Goal: Check status: Check status

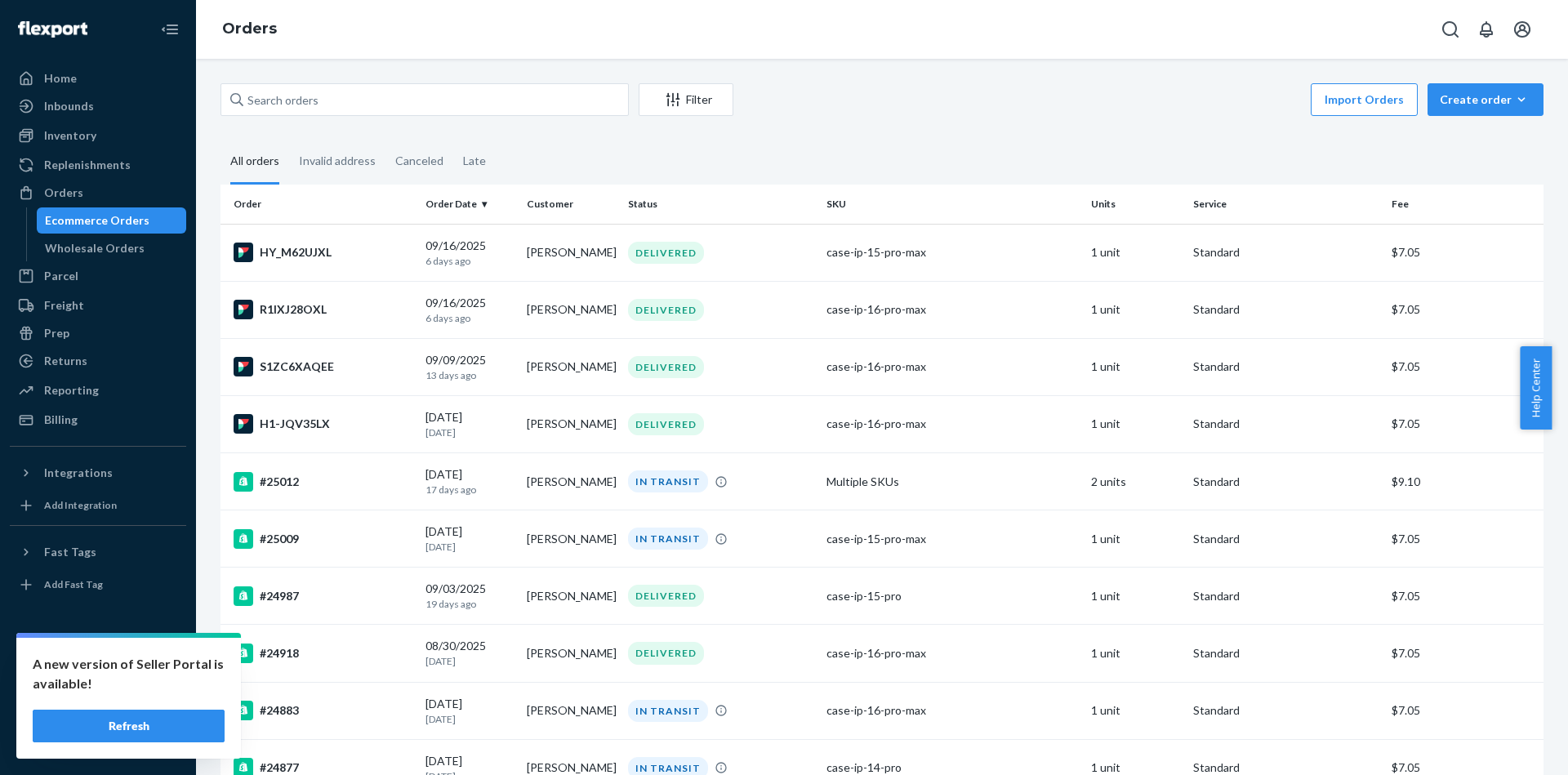
click at [169, 712] on button "Refresh" at bounding box center [128, 725] width 192 height 32
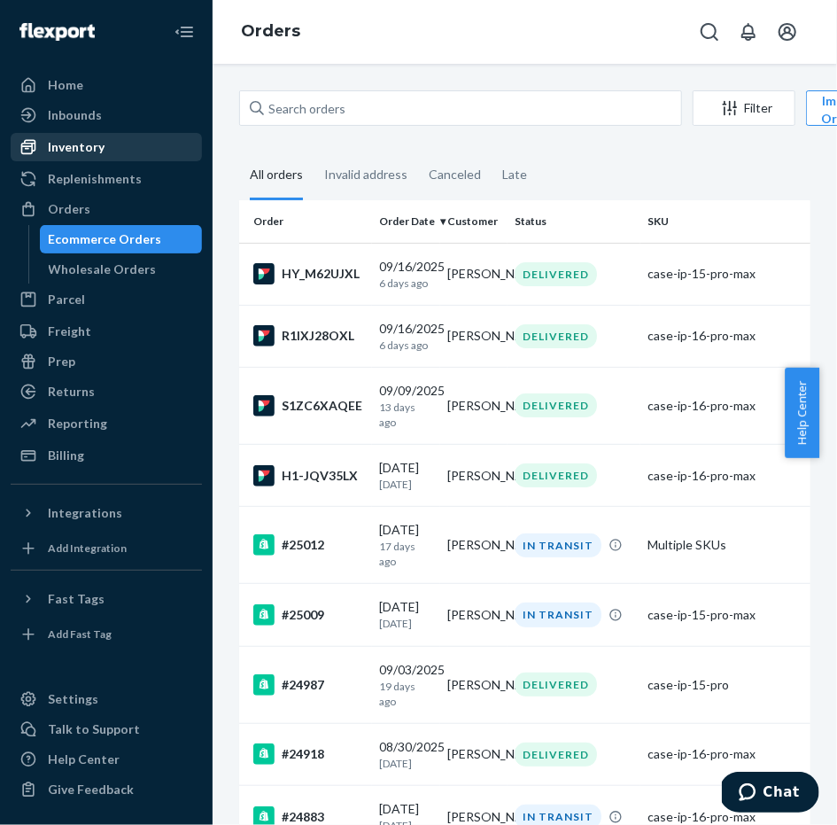
click at [135, 158] on div "Inventory" at bounding box center [106, 147] width 188 height 25
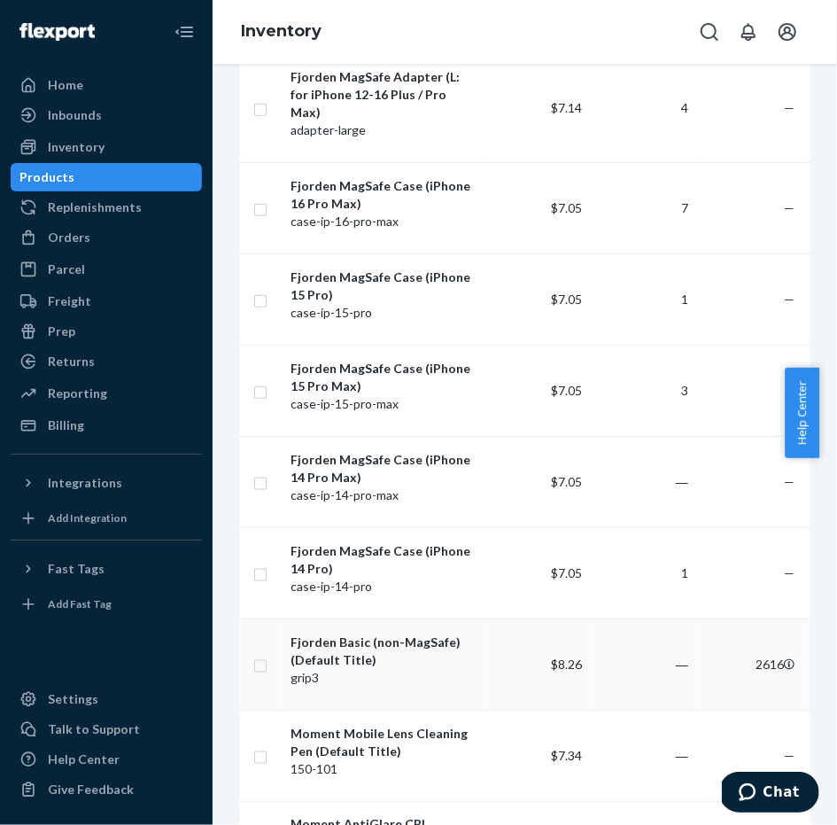
scroll to position [0, 588]
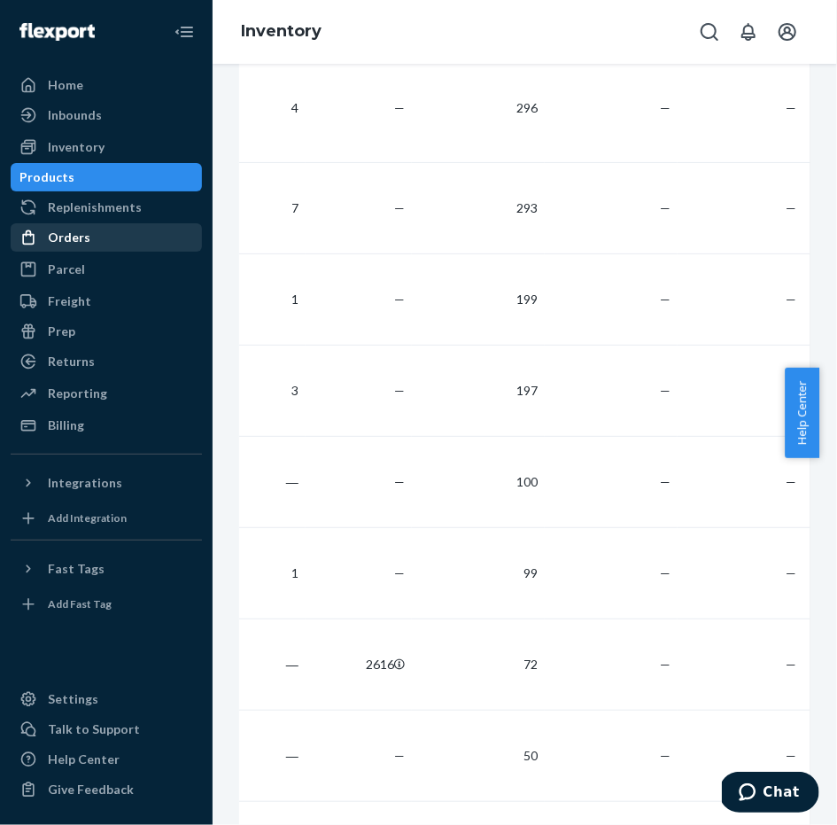
click at [82, 240] on div "Orders" at bounding box center [69, 238] width 43 height 18
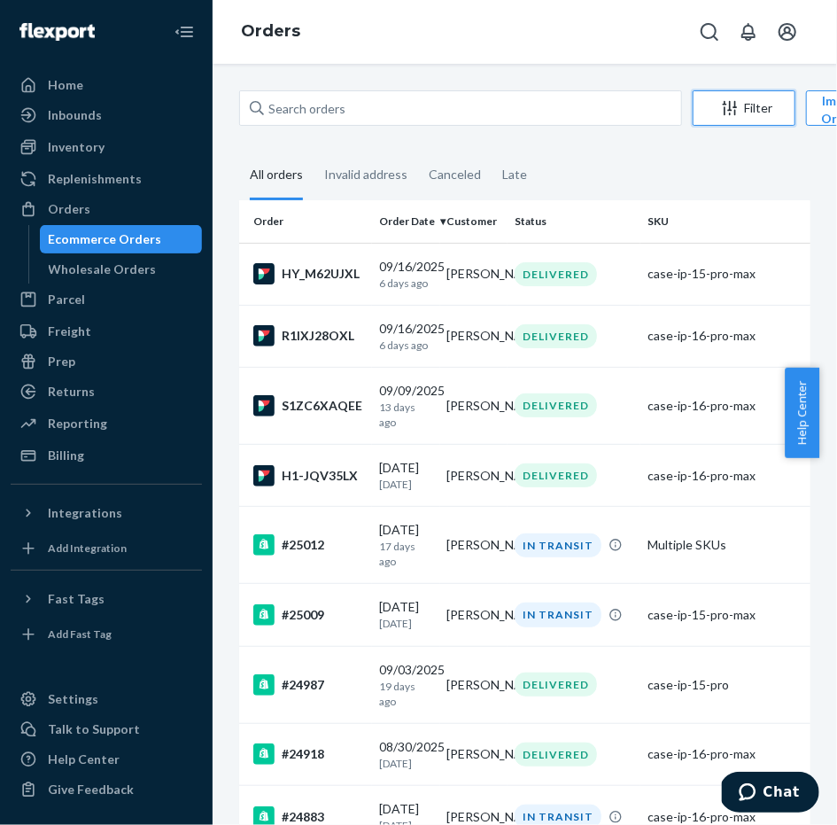
click at [772, 115] on div "Filter" at bounding box center [744, 108] width 101 height 18
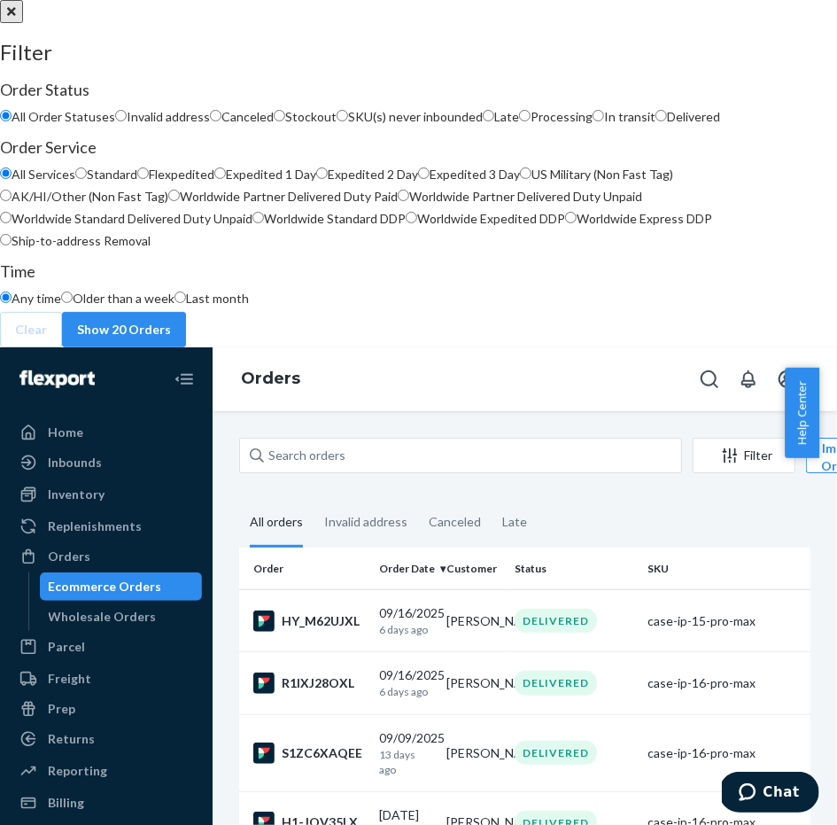
click at [531, 124] on span "Processing" at bounding box center [562, 116] width 62 height 15
click at [524, 121] on input "Processing" at bounding box center [525, 116] width 12 height 12
radio input "true"
click at [179, 347] on button "Show 1 Orders" at bounding box center [120, 329] width 117 height 35
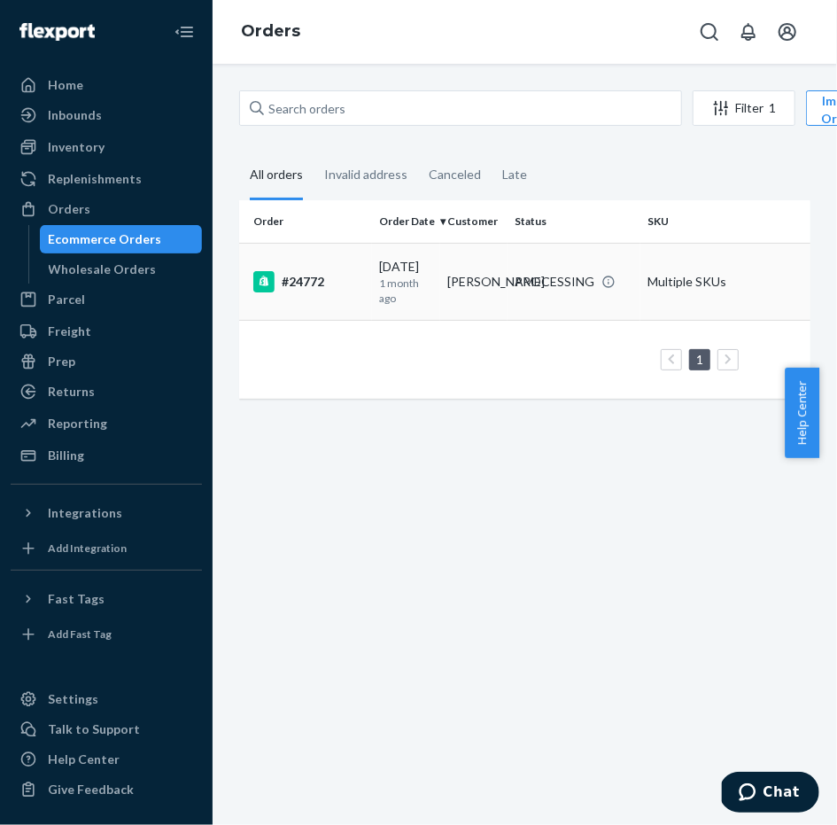
click at [576, 283] on div "PROCESSING" at bounding box center [555, 282] width 80 height 18
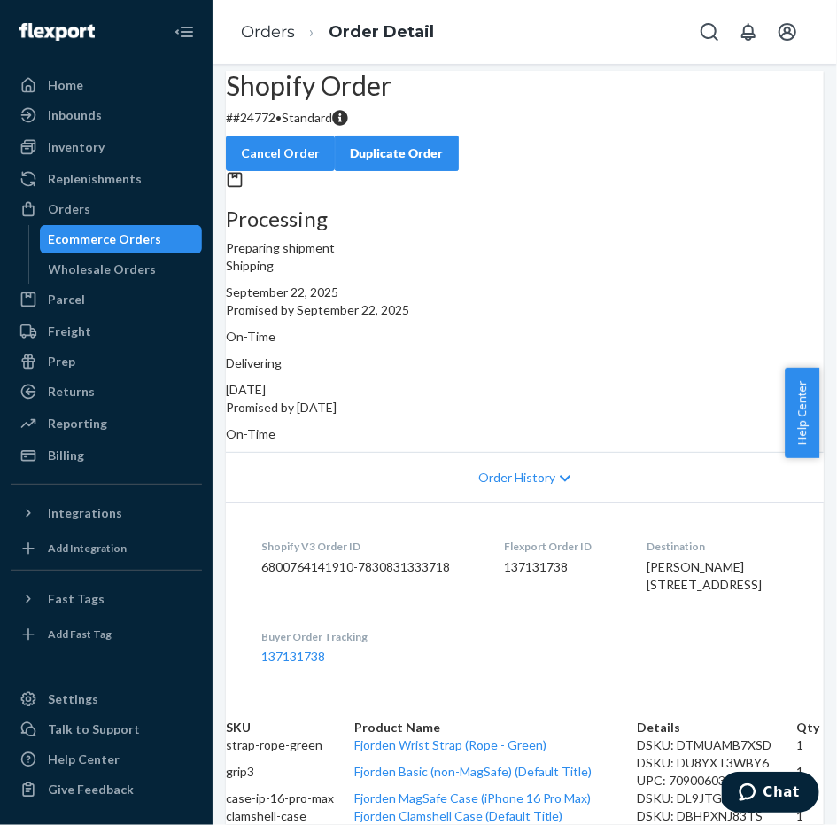
scroll to position [399, 0]
click at [637, 754] on td "DSKU: DU8YXT3WBY6 UPC: 7090060320203" at bounding box center [717, 771] width 160 height 35
click at [612, 502] on dl "Shopify V3 Order ID 6800764141910-7830831333718 Flexport Order ID 137131738 Des…" at bounding box center [525, 601] width 598 height 198
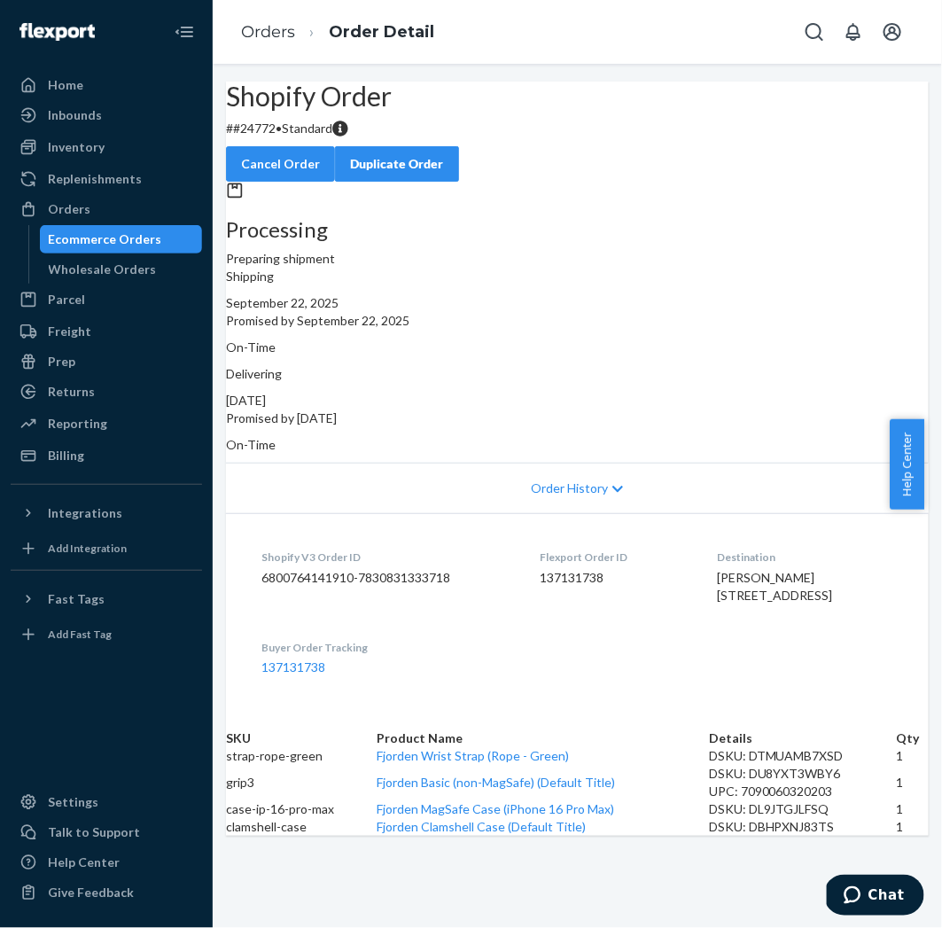
scroll to position [227, 0]
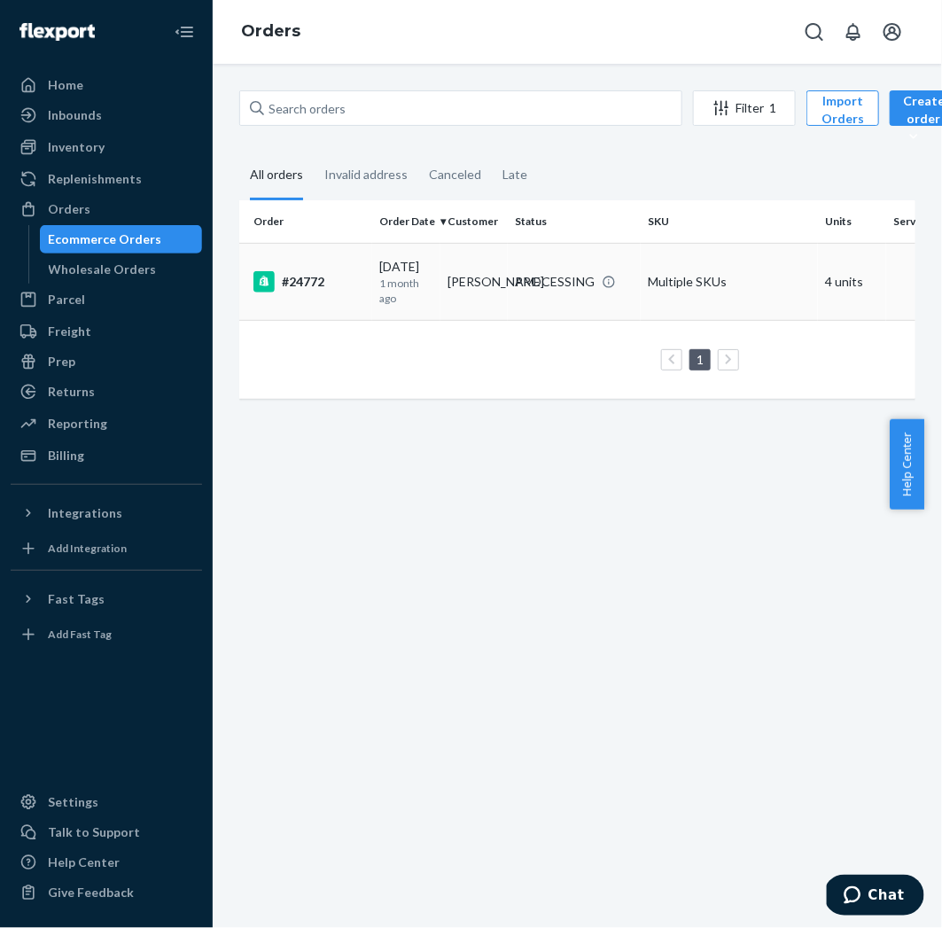
click at [683, 286] on td "Multiple SKUs" at bounding box center [729, 281] width 177 height 77
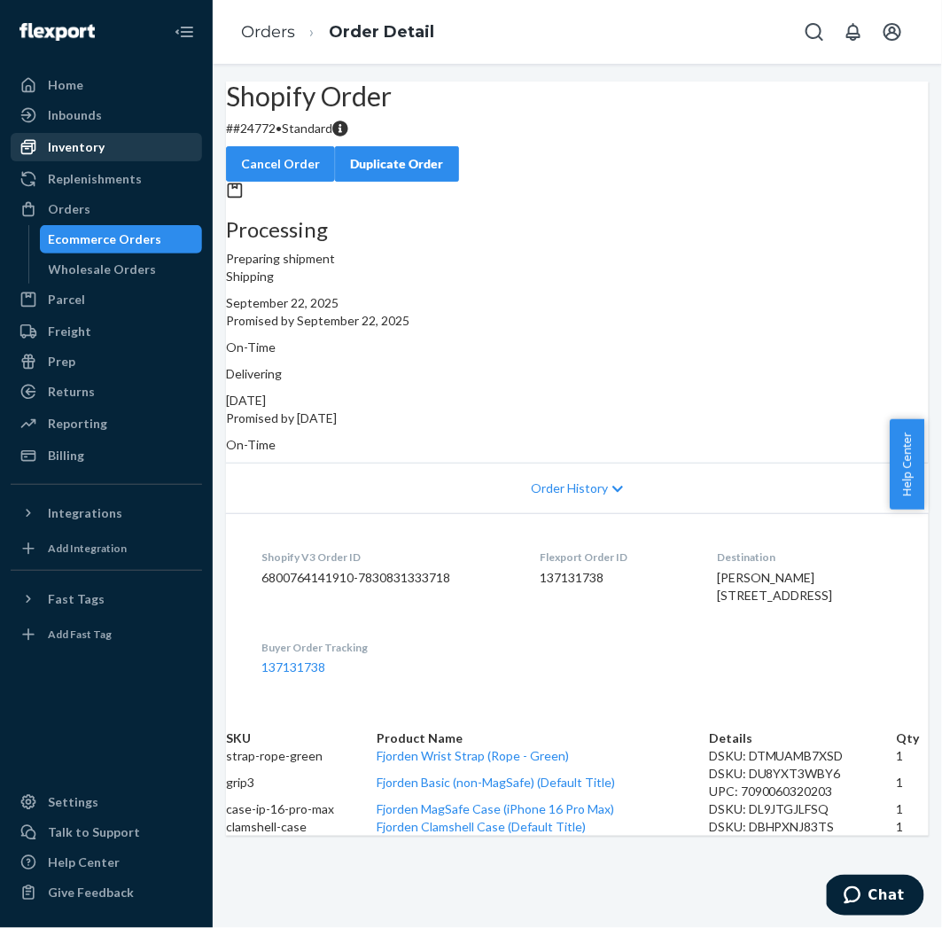
click at [112, 149] on div "Inventory" at bounding box center [106, 147] width 188 height 25
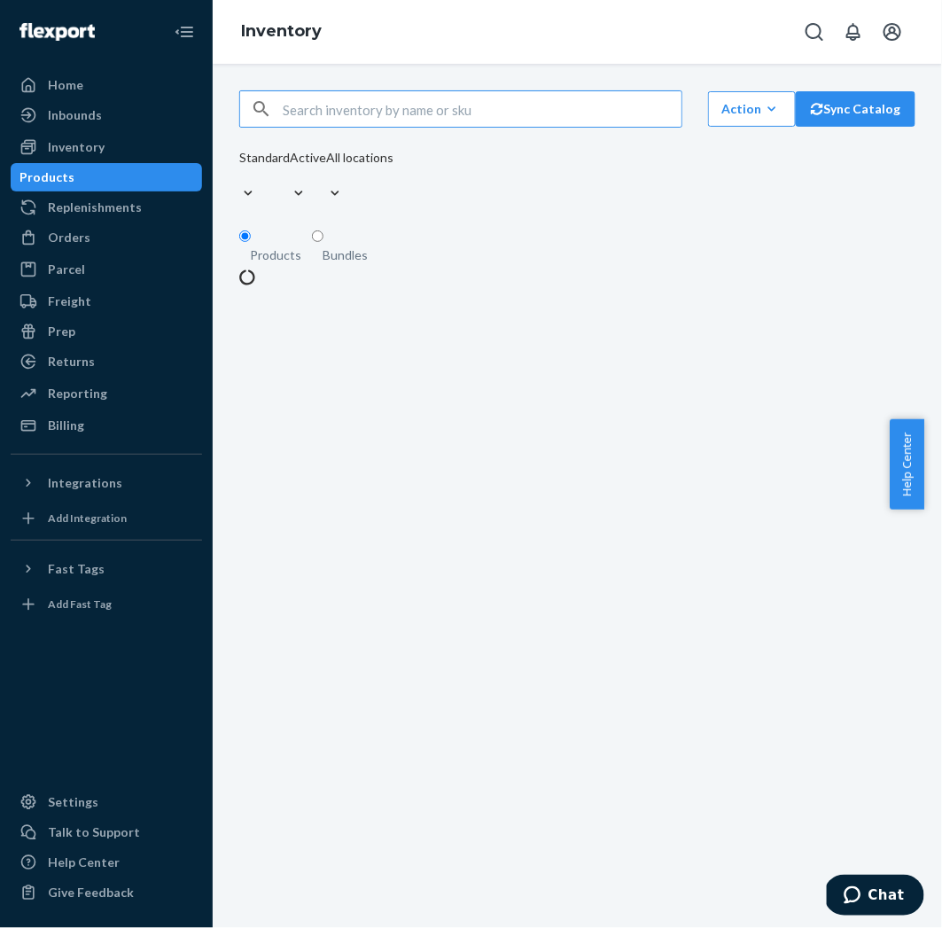
click at [363, 120] on input "text" at bounding box center [482, 108] width 399 height 35
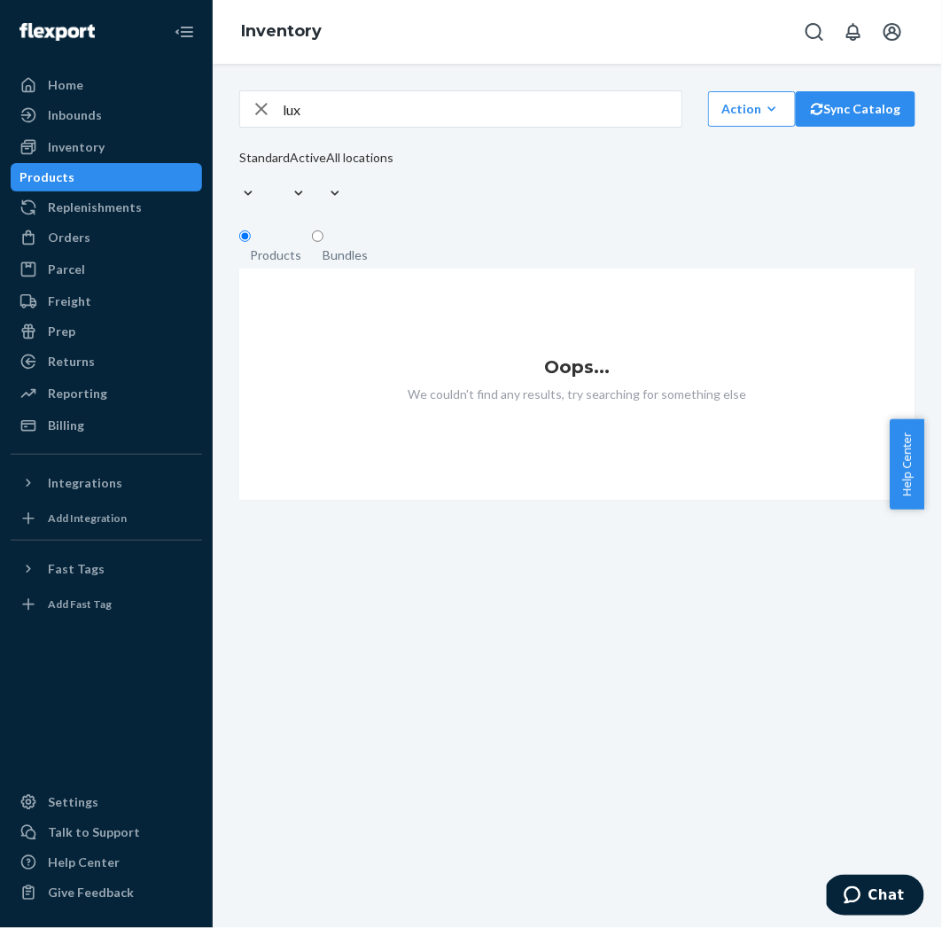
click at [418, 127] on input "lux" at bounding box center [482, 108] width 399 height 35
type input "lux3"
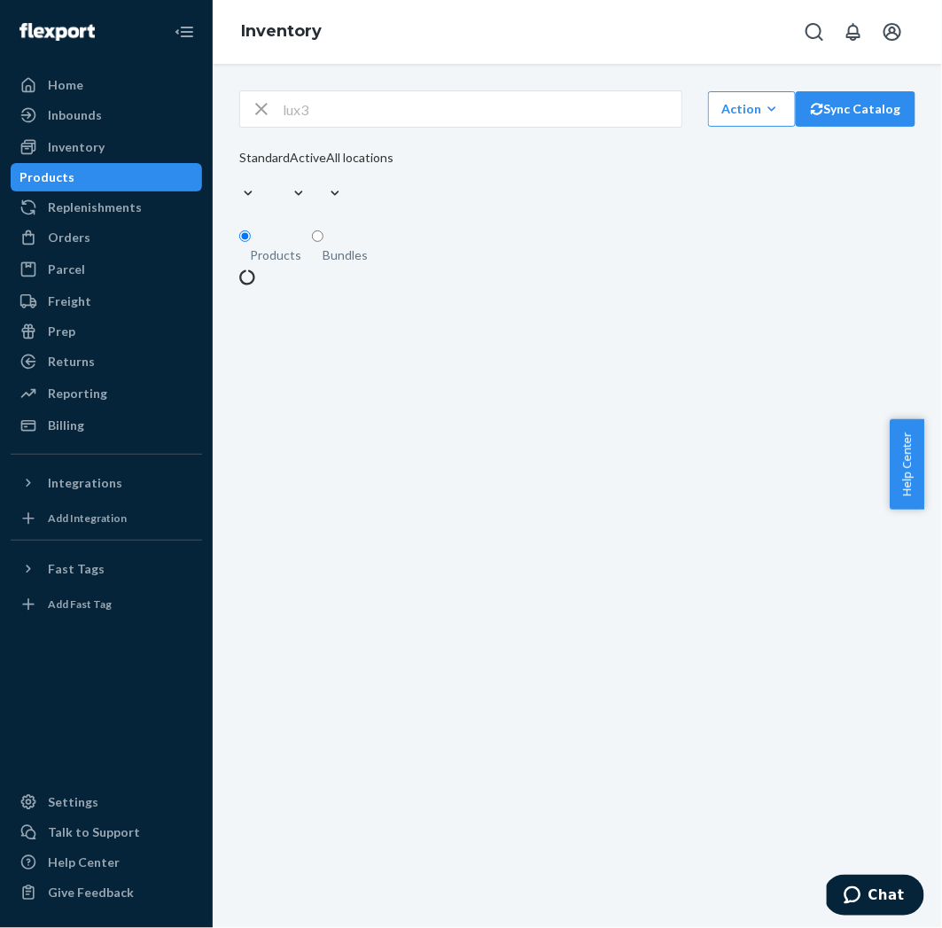
click at [347, 264] on div "Bundles" at bounding box center [345, 255] width 45 height 18
click at [323, 242] on input "Bundles" at bounding box center [318, 236] width 12 height 12
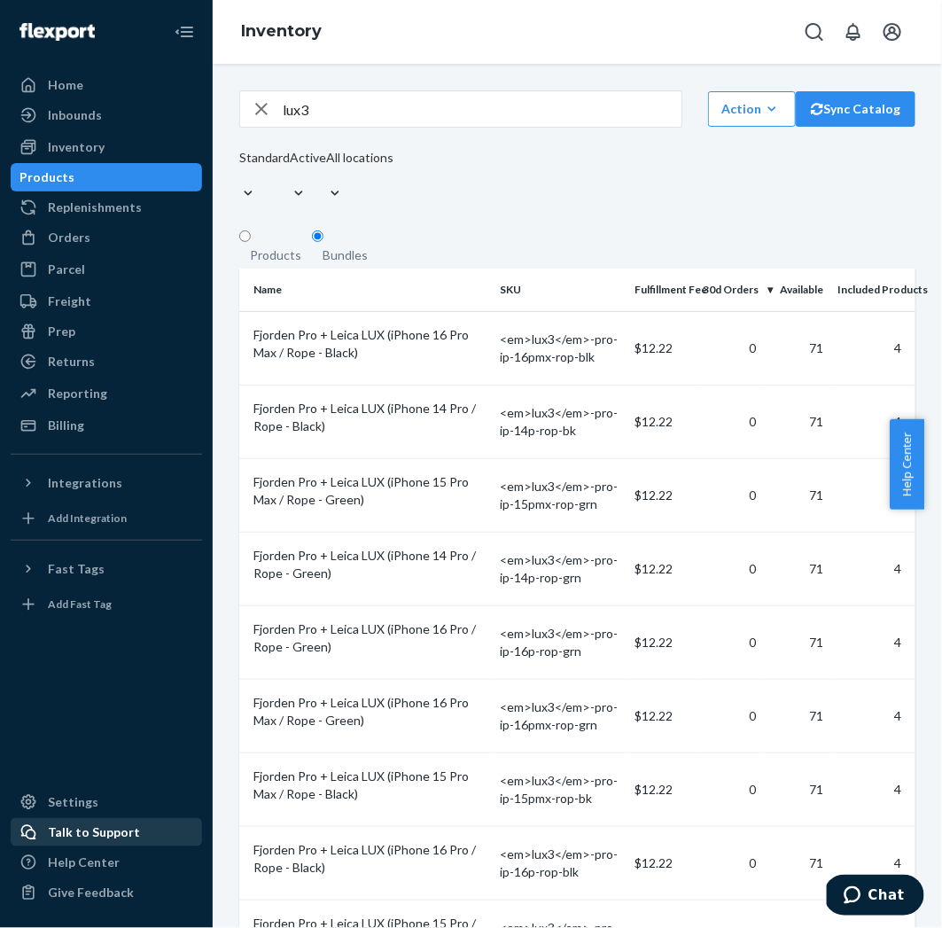
click at [94, 837] on div "Talk to Support" at bounding box center [94, 832] width 92 height 18
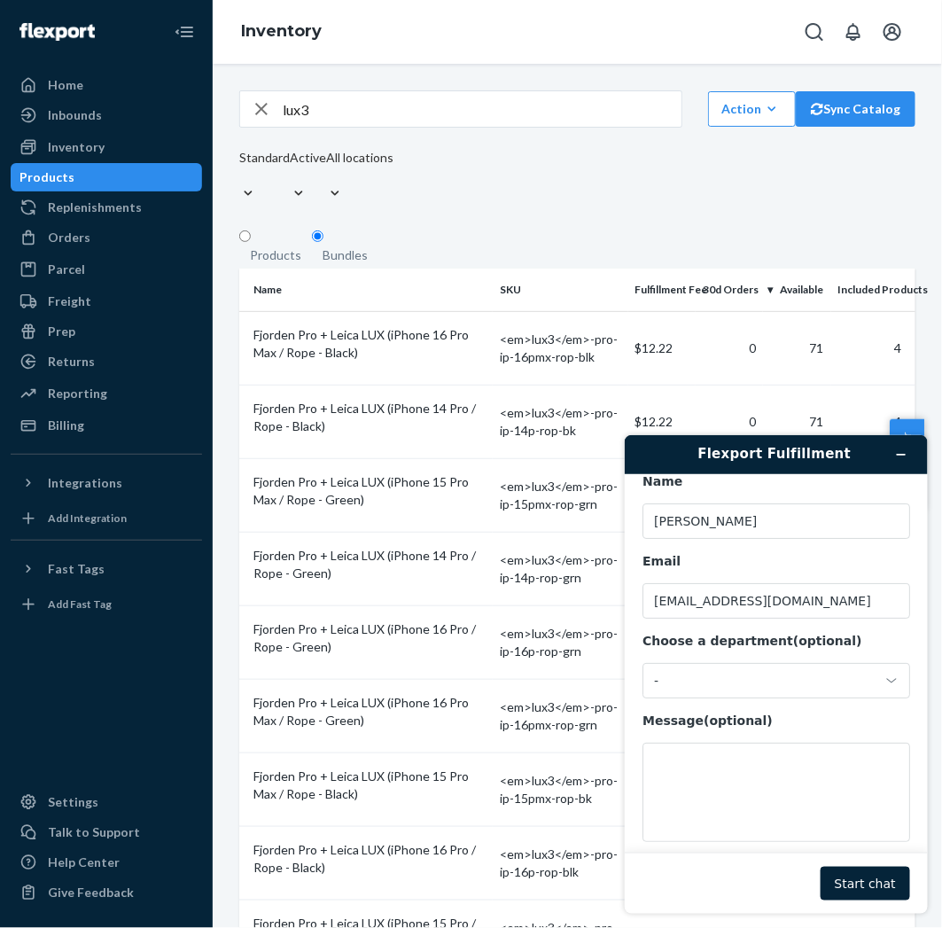
scroll to position [55, 0]
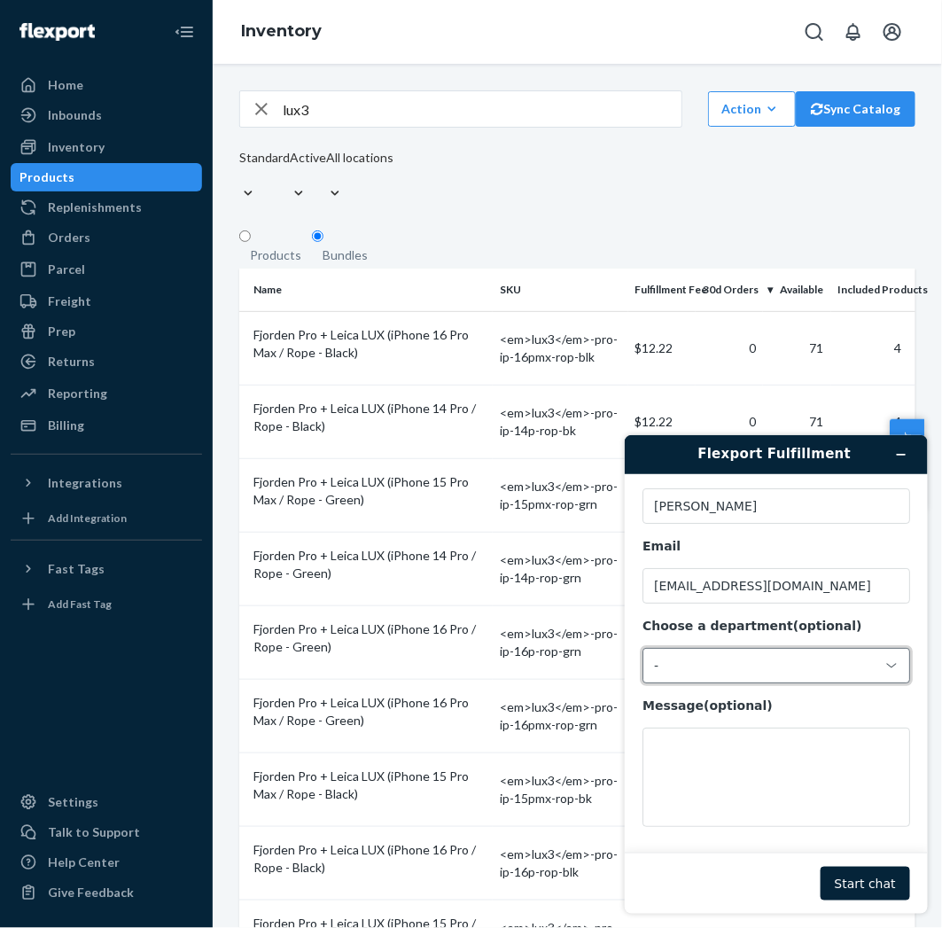
click at [898, 663] on div "-" at bounding box center [776, 664] width 268 height 35
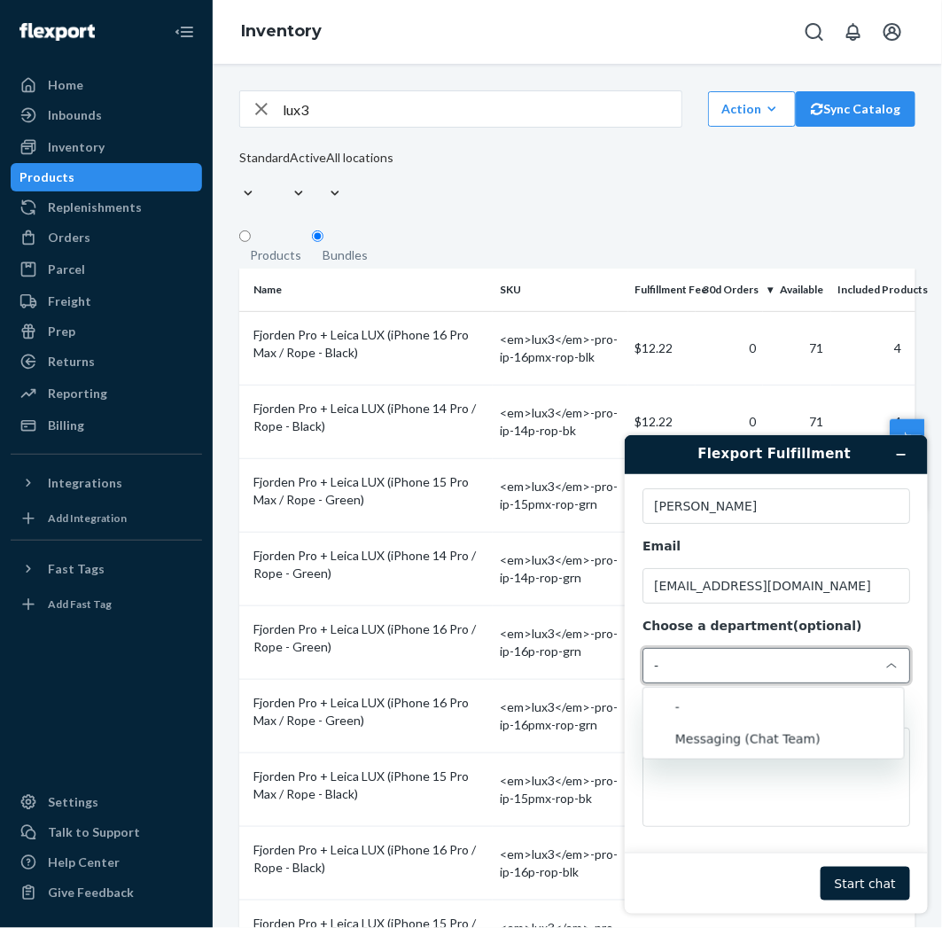
click at [833, 673] on div "-" at bounding box center [776, 664] width 268 height 35
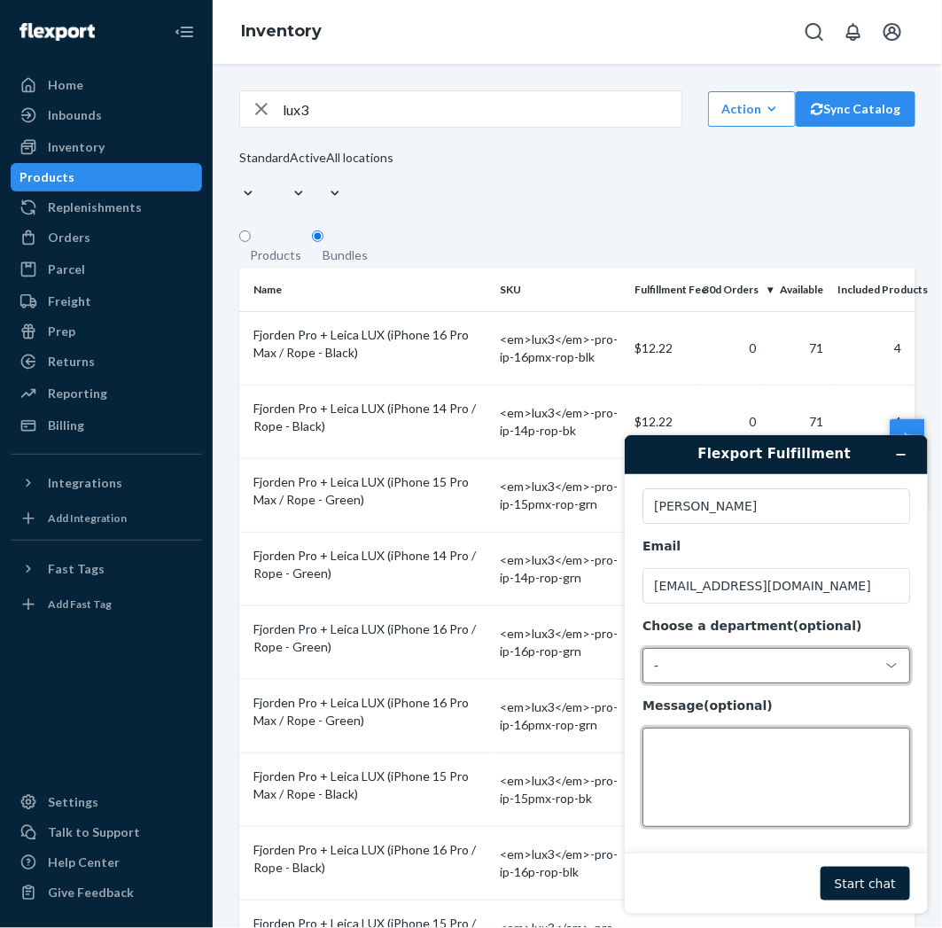
click at [747, 749] on textarea "Message (optional)" at bounding box center [776, 776] width 268 height 99
type textarea "good day. 24307"
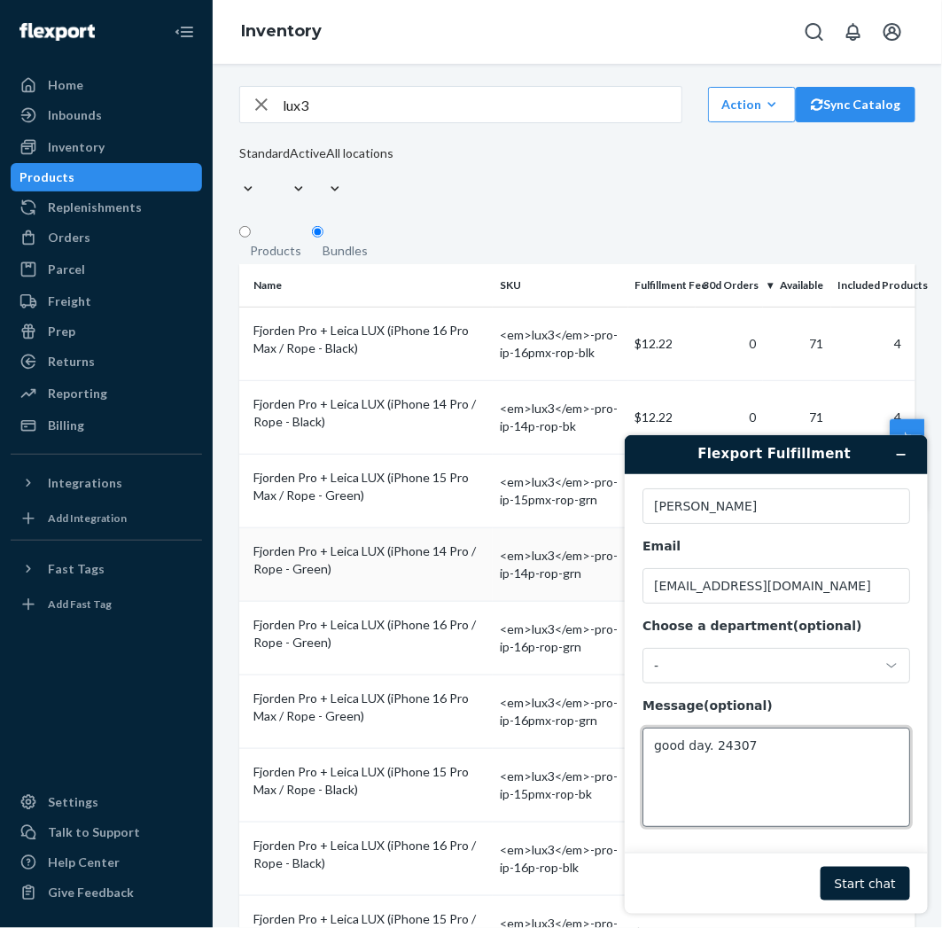
scroll to position [5, 0]
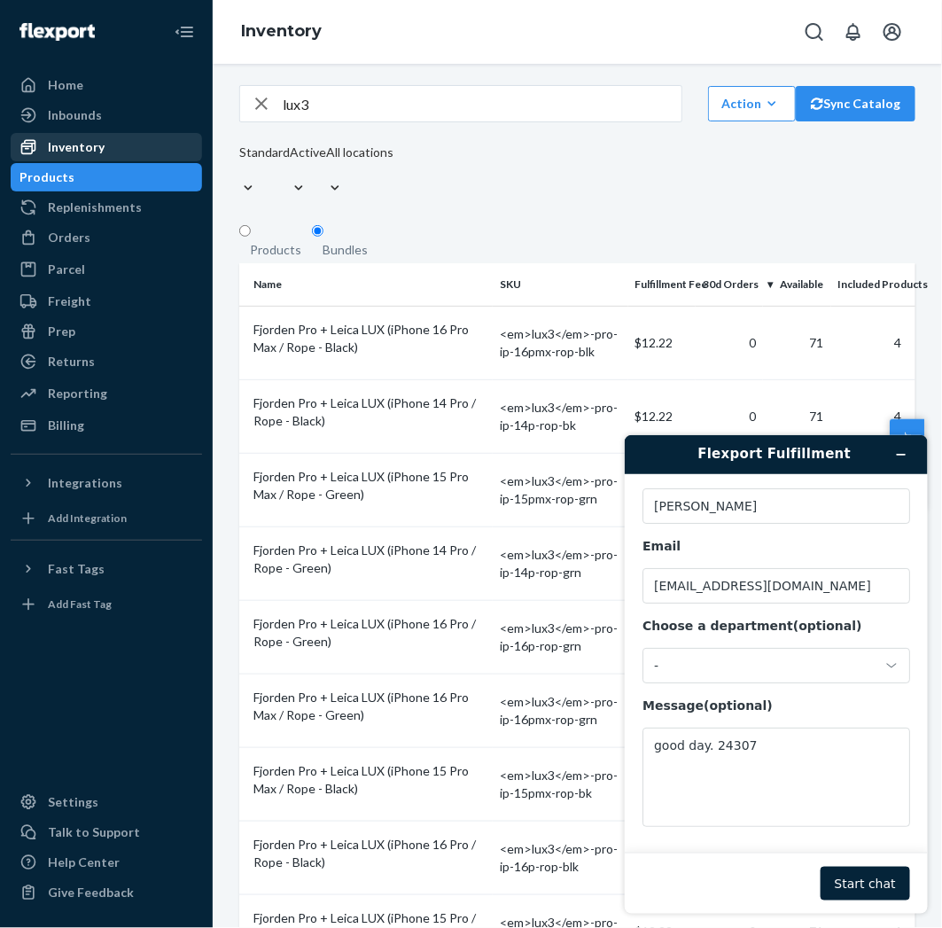
click at [136, 145] on div "Inventory" at bounding box center [106, 147] width 188 height 25
click at [281, 259] on div "Products" at bounding box center [275, 250] width 51 height 18
click at [251, 237] on input "Products" at bounding box center [245, 231] width 12 height 12
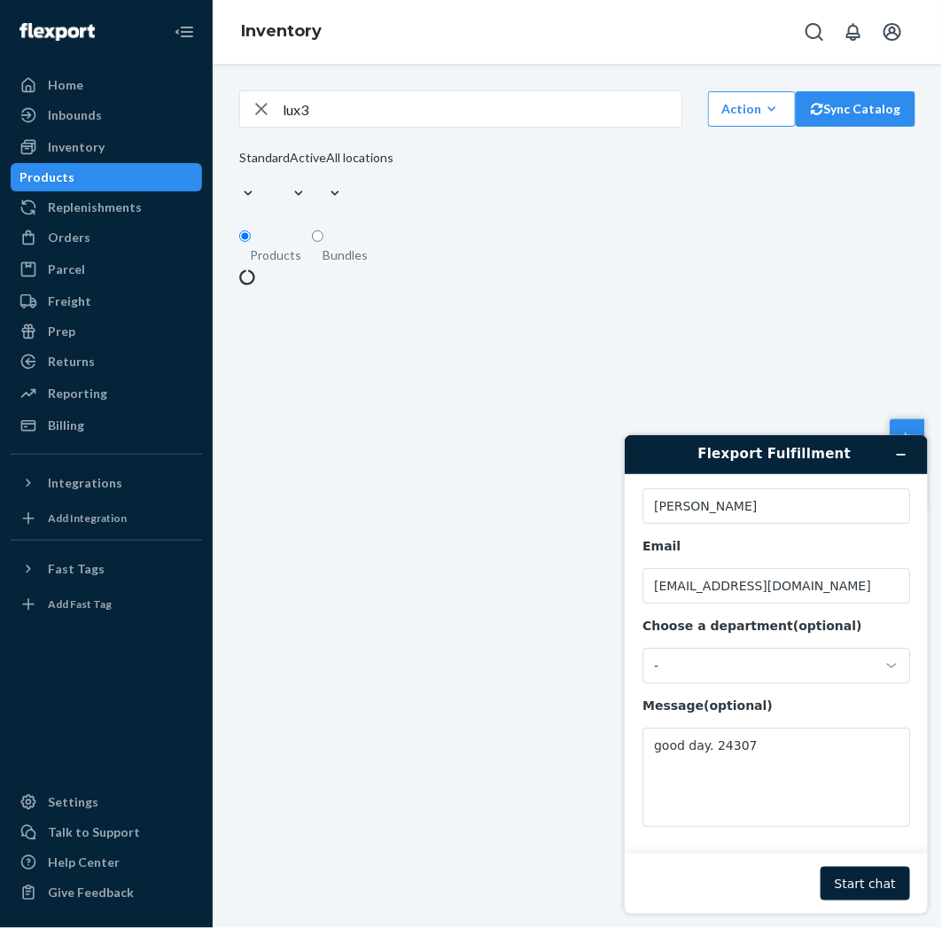
scroll to position [0, 0]
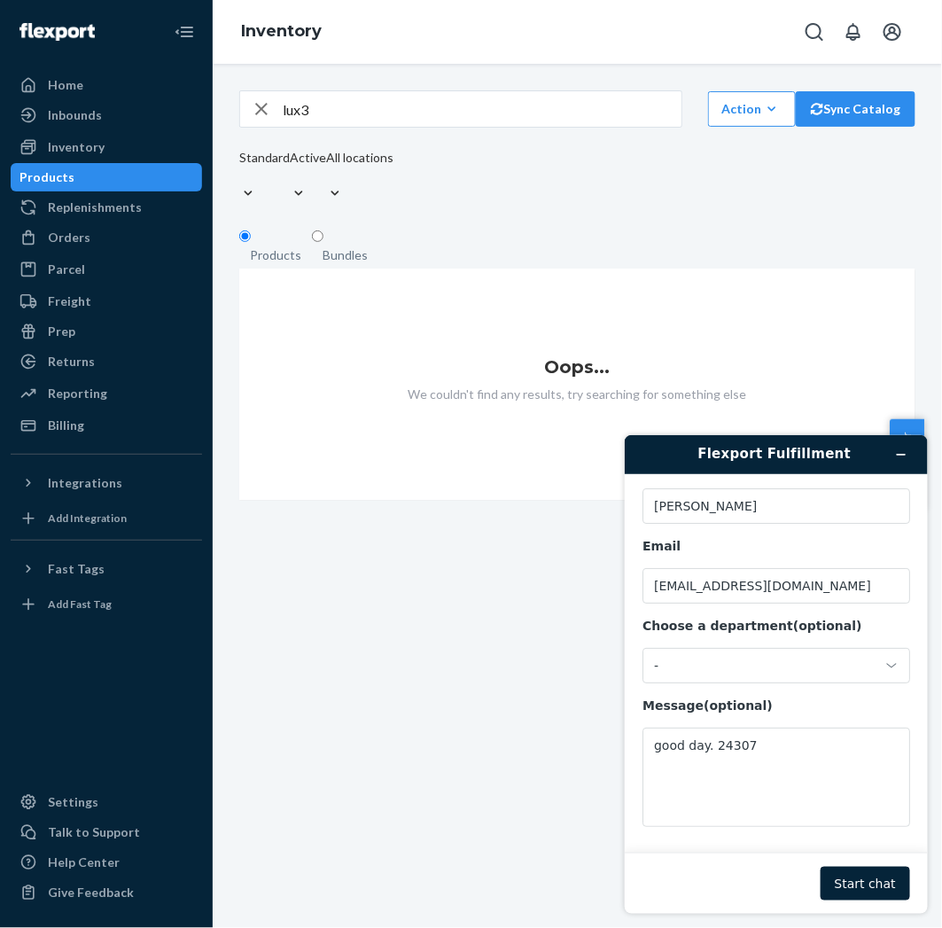
click at [528, 326] on div "Oops... We couldn't find any results, try searching for something else" at bounding box center [577, 385] width 676 height 232
click at [316, 264] on div "Bundles" at bounding box center [345, 255] width 66 height 18
click at [316, 242] on input "Bundles" at bounding box center [318, 236] width 12 height 12
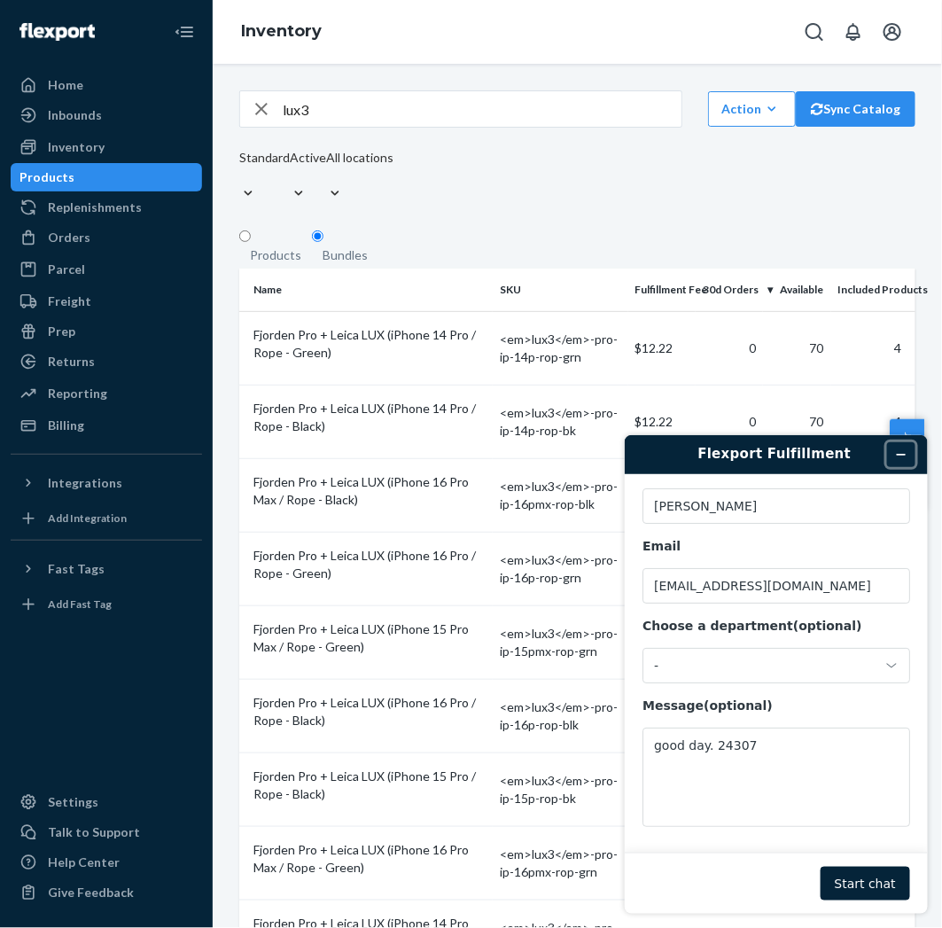
click at [900, 450] on icon "Minimize widget" at bounding box center [900, 454] width 12 height 12
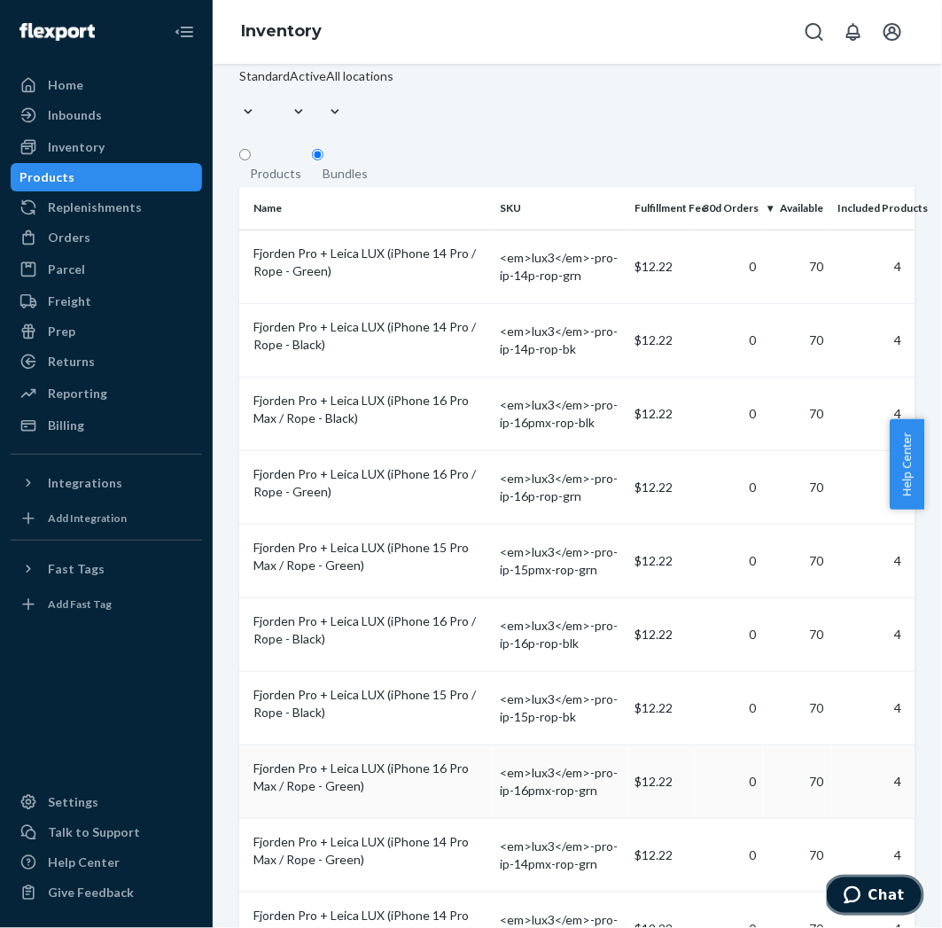
scroll to position [128, 0]
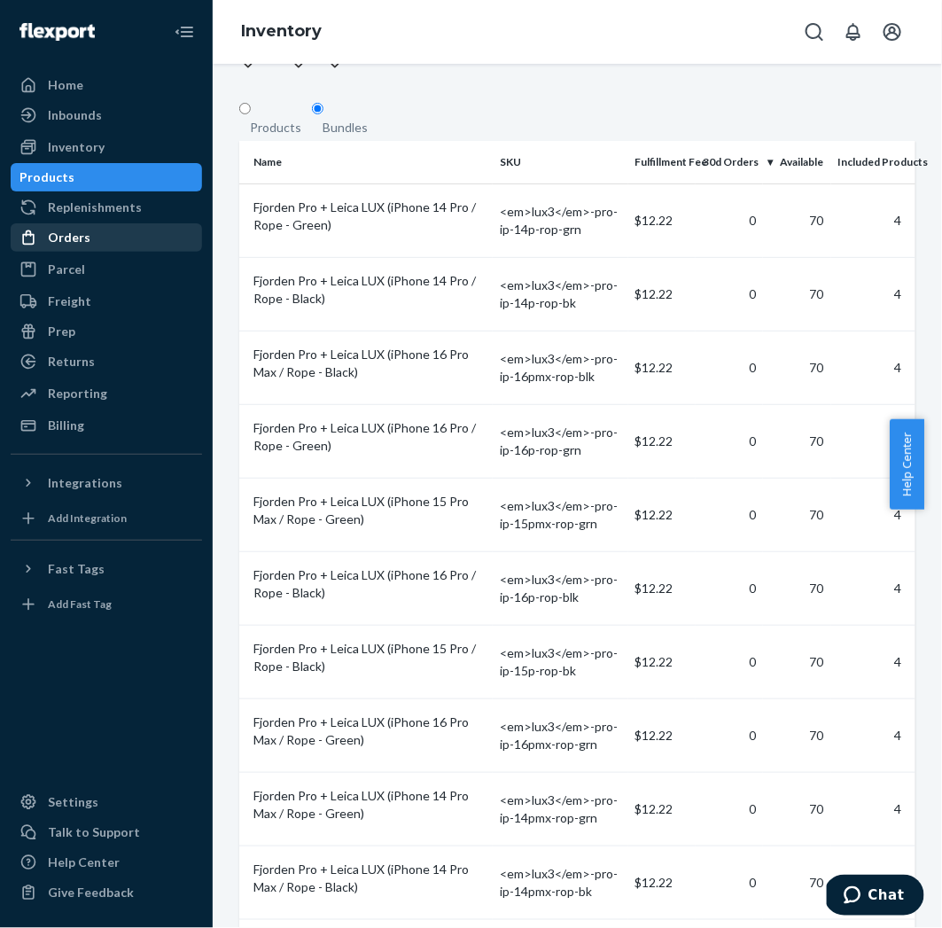
click at [116, 225] on div "Orders" at bounding box center [106, 237] width 188 height 25
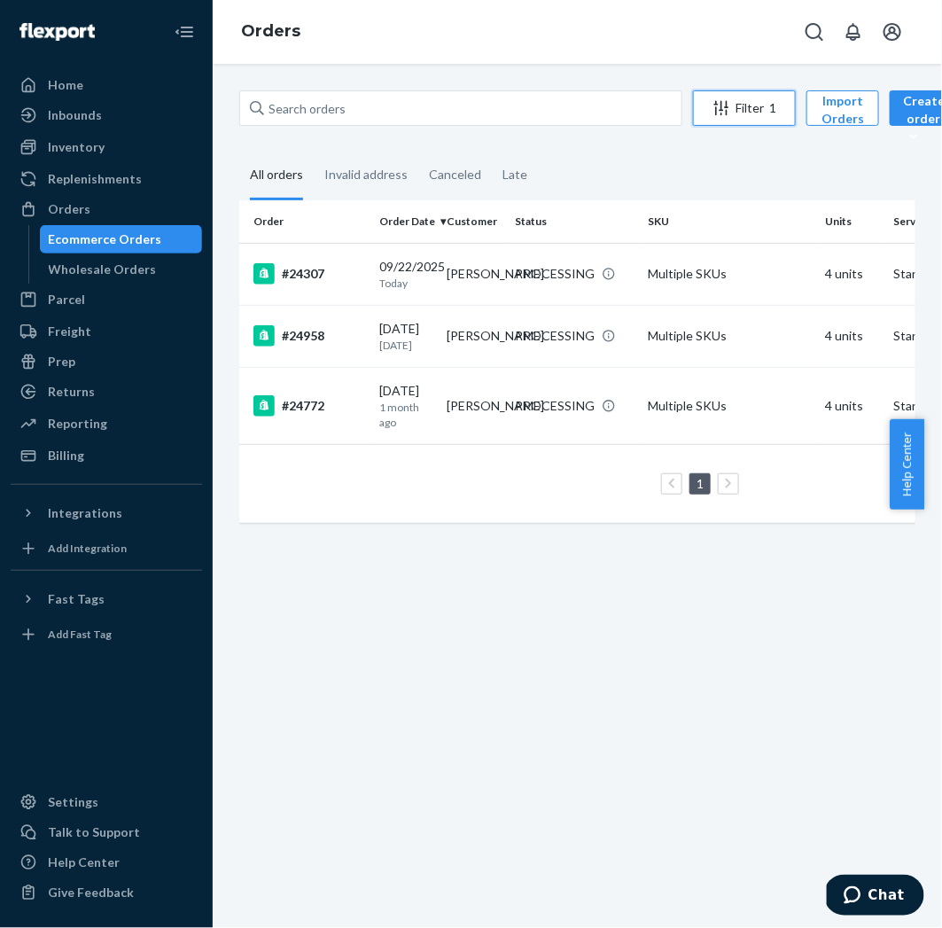
click at [749, 104] on div "Filter 1" at bounding box center [744, 108] width 101 height 18
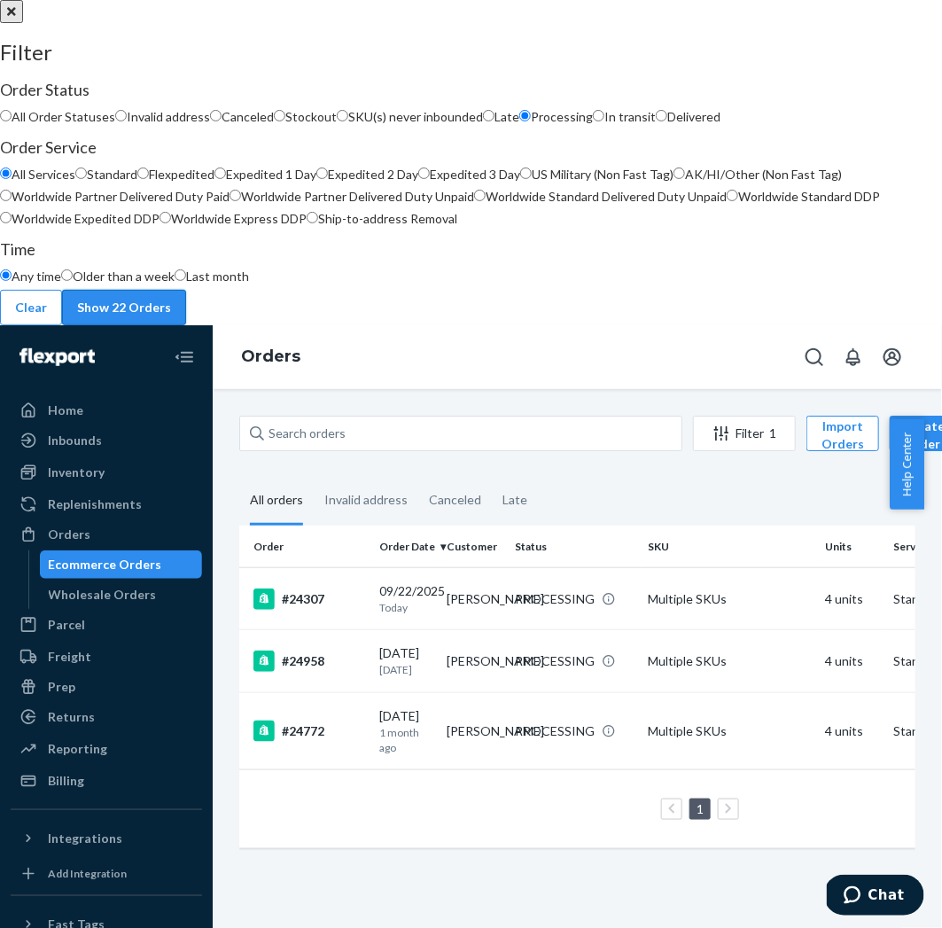
click at [186, 325] on button "Show 22 Orders" at bounding box center [124, 307] width 124 height 35
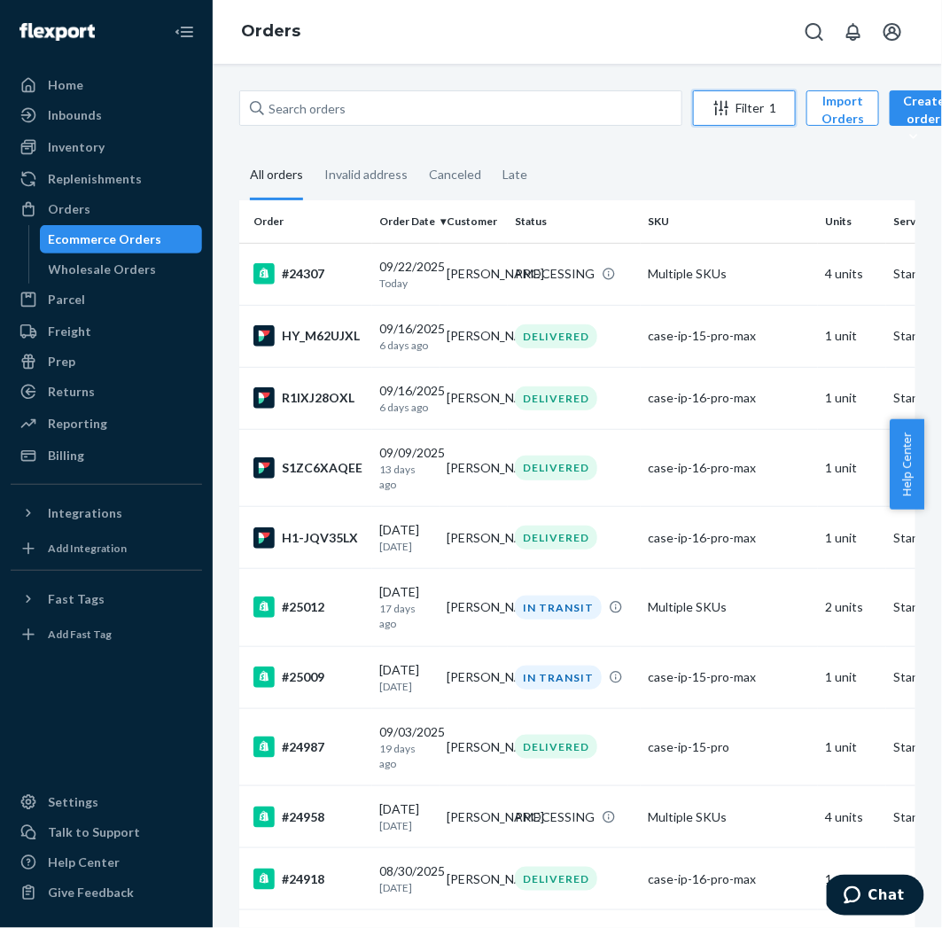
click at [769, 94] on button "Filter 1" at bounding box center [744, 107] width 103 height 35
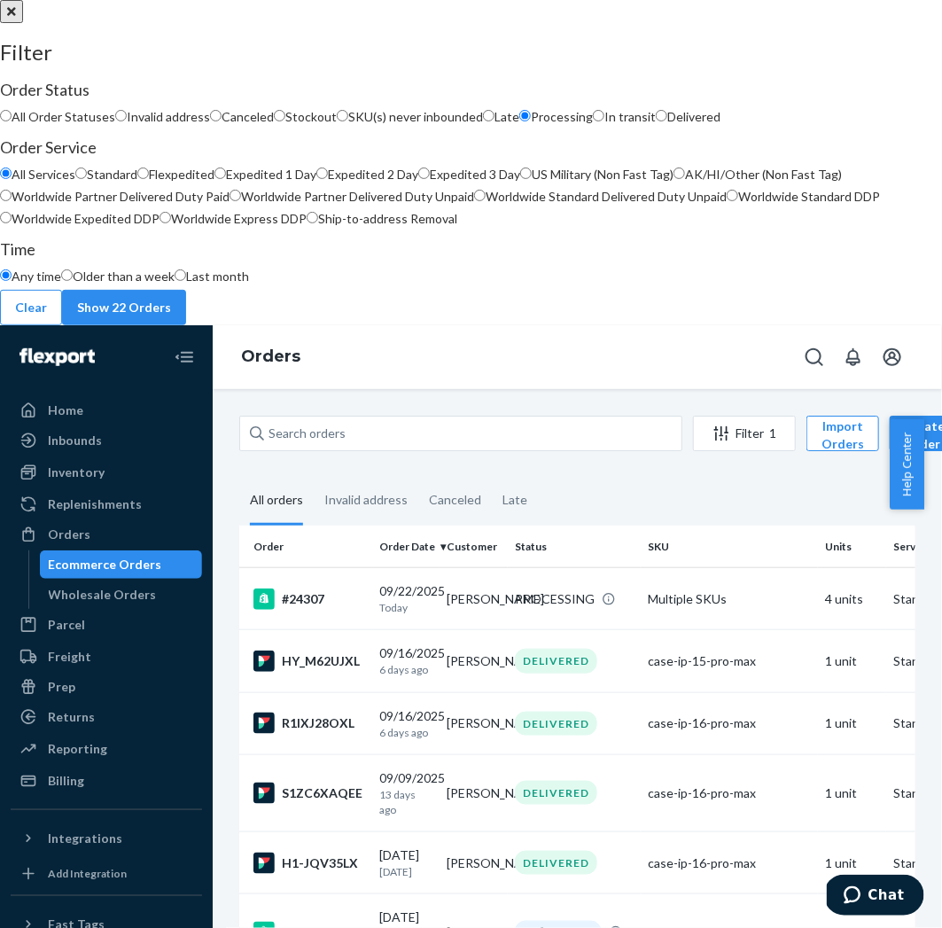
click at [593, 124] on span "Processing" at bounding box center [562, 116] width 62 height 15
click at [531, 121] on input "Processing" at bounding box center [525, 116] width 12 height 12
click at [593, 124] on span "Processing" at bounding box center [562, 116] width 62 height 15
click at [531, 121] on input "Processing" at bounding box center [525, 116] width 12 height 12
click at [612, 130] on div "All Order Statuses Invalid address Canceled Stockout SKU(s) never inbounded Lat…" at bounding box center [471, 119] width 942 height 22
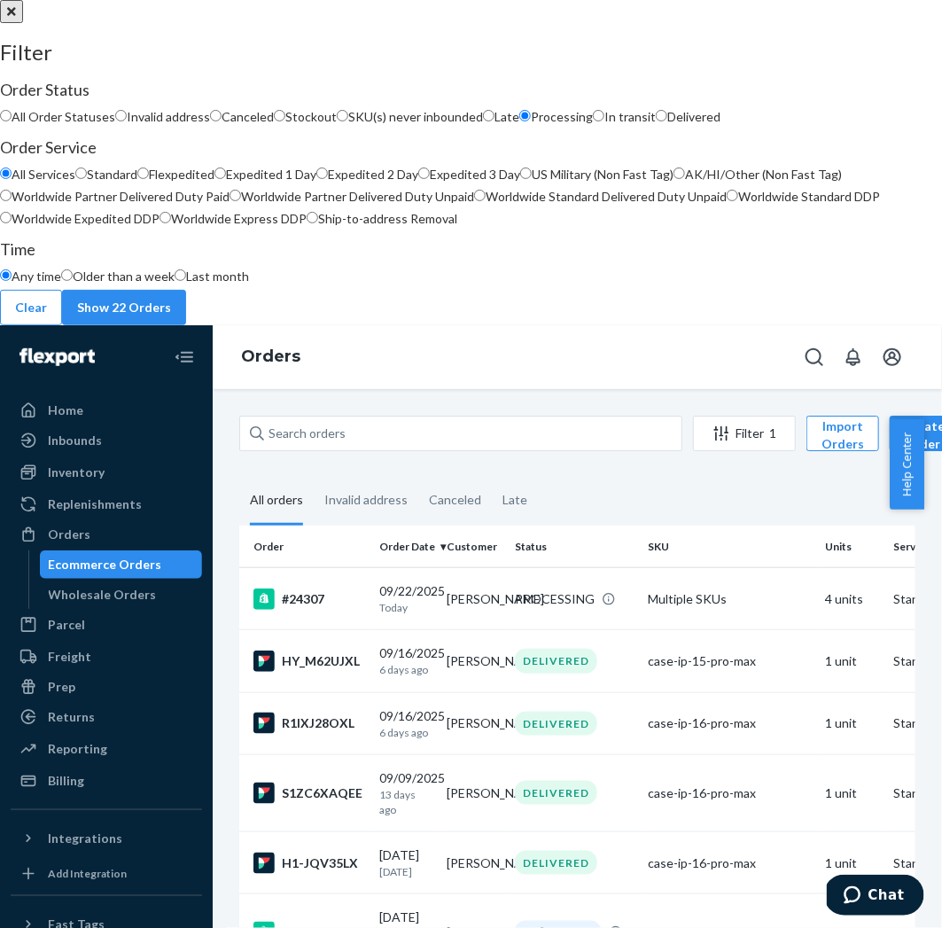
click at [612, 124] on span "In transit" at bounding box center [629, 116] width 51 height 15
click at [604, 121] on input "In transit" at bounding box center [599, 116] width 12 height 12
radio input "true"
click at [593, 124] on span "Processing" at bounding box center [562, 116] width 62 height 15
click at [531, 121] on input "Processing" at bounding box center [525, 116] width 12 height 12
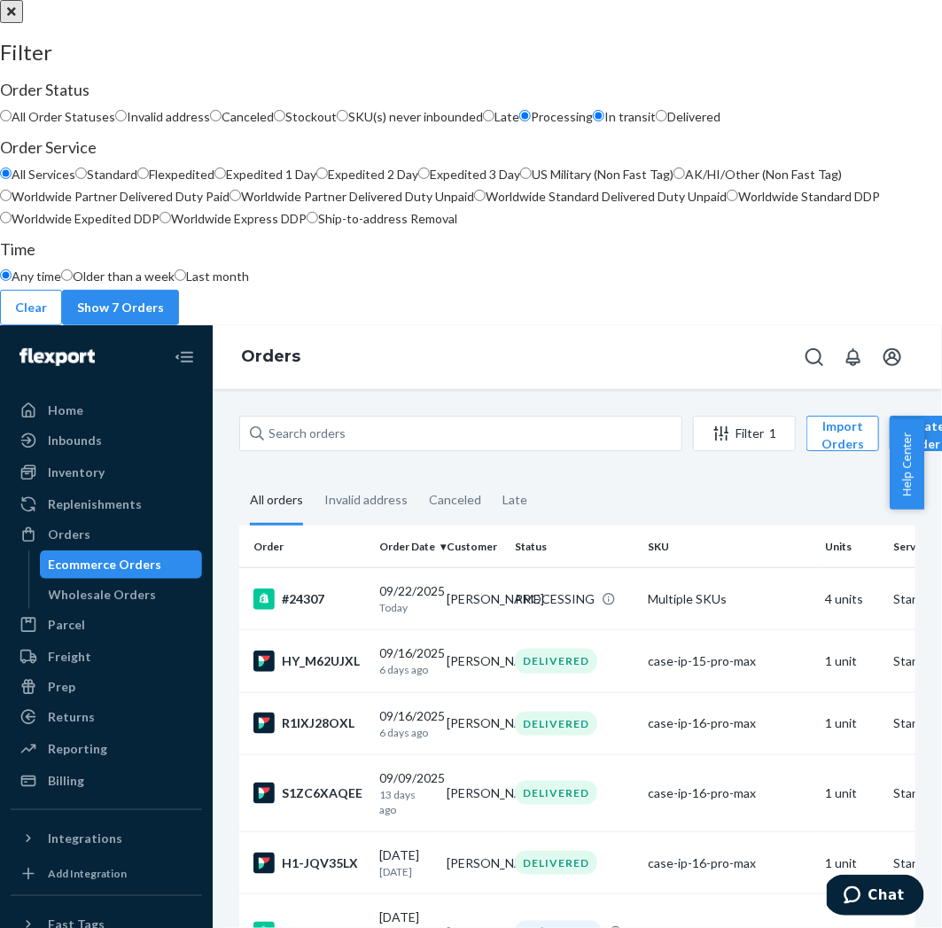
radio input "true"
click at [179, 325] on button "Show 3 Orders" at bounding box center [120, 307] width 117 height 35
